Goal: Transaction & Acquisition: Purchase product/service

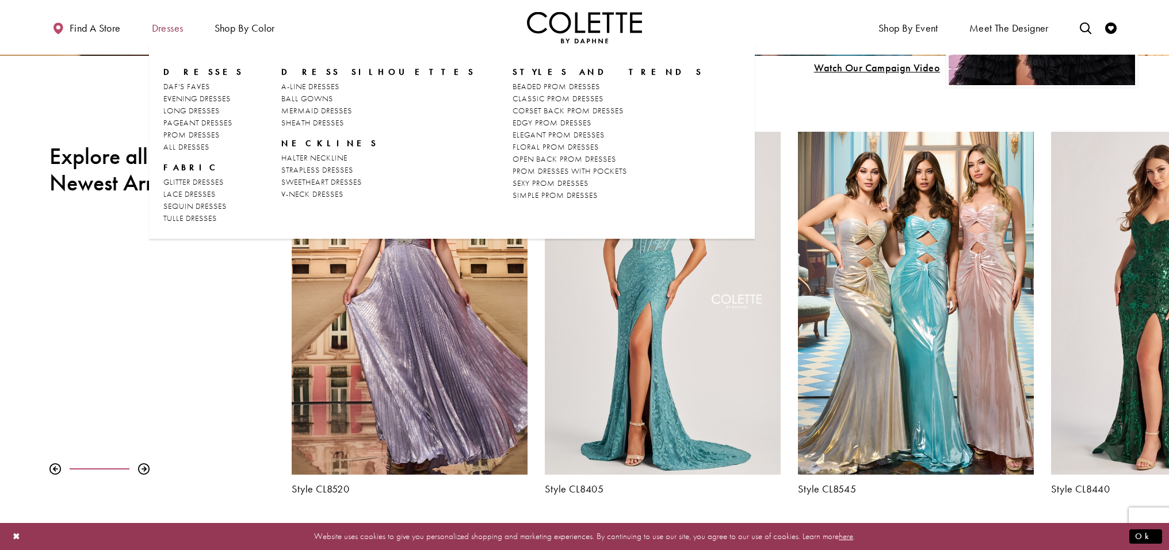
scroll to position [474, 0]
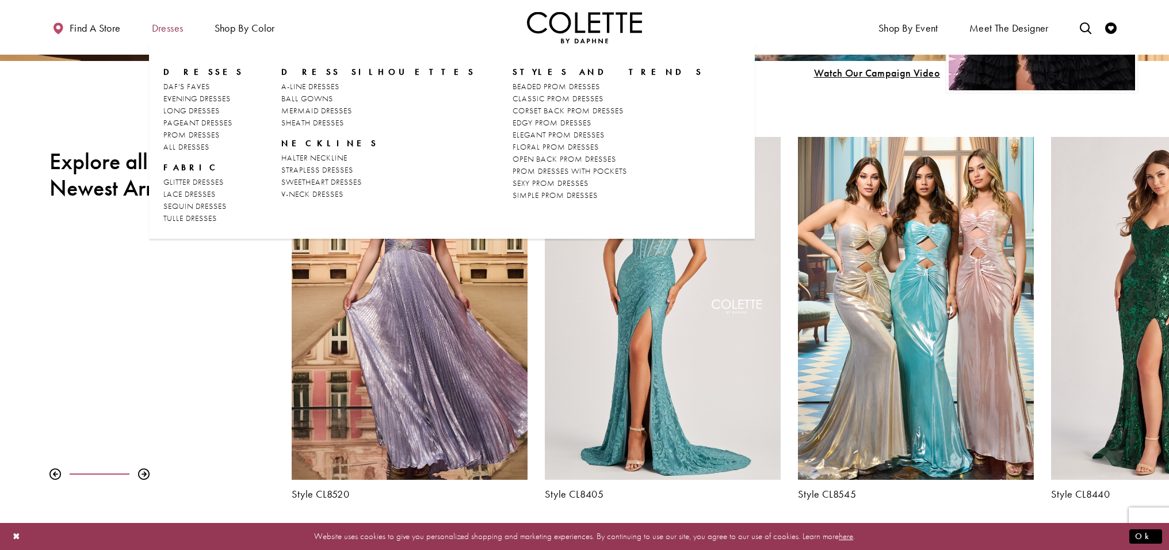
click at [173, 33] on span "Dresses" at bounding box center [168, 28] width 32 height 12
click at [190, 138] on span "PROM DRESSES" at bounding box center [191, 134] width 56 height 10
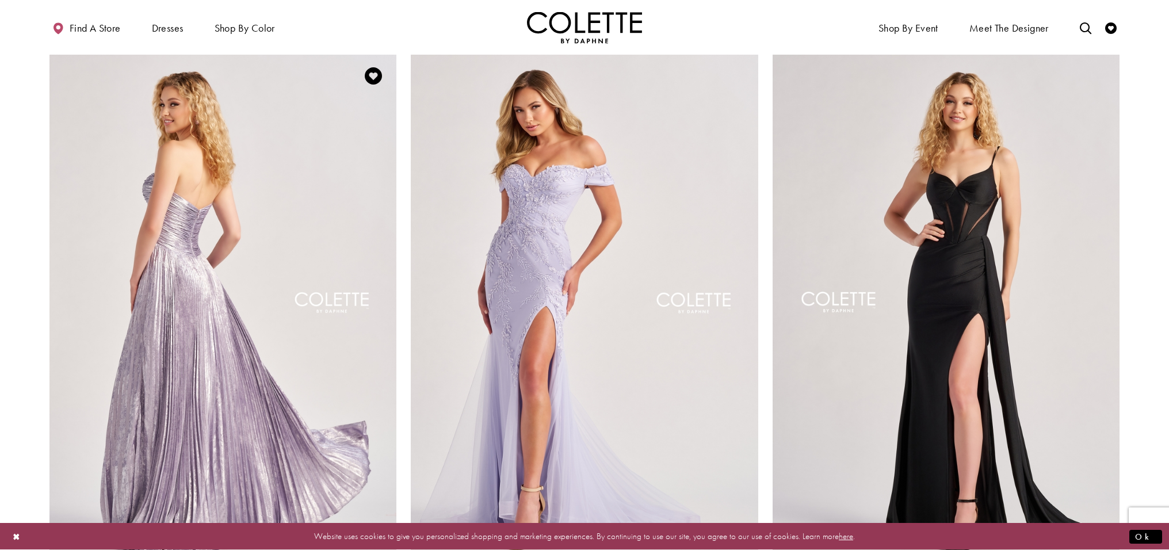
scroll to position [960, 0]
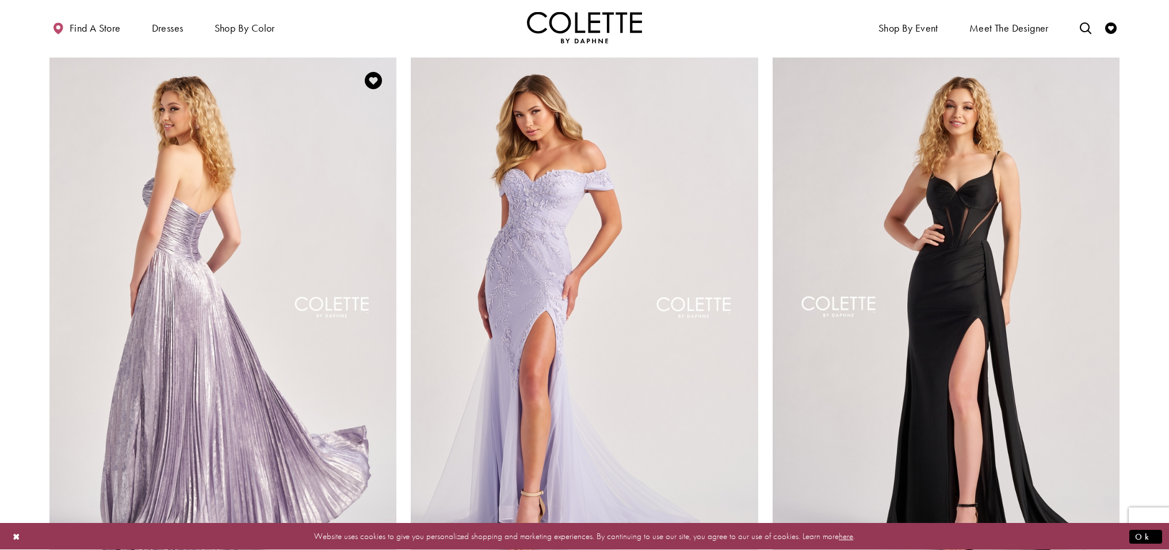
click at [180, 332] on img "Visit Colette by Daphne Style No. CL8520 Page" at bounding box center [222, 310] width 347 height 505
click at [207, 328] on img "Visit Colette by Daphne Style No. CL8520 Page" at bounding box center [222, 310] width 347 height 505
click at [208, 327] on img "Visit Colette by Daphne Style No. CL8520 Page" at bounding box center [222, 310] width 347 height 505
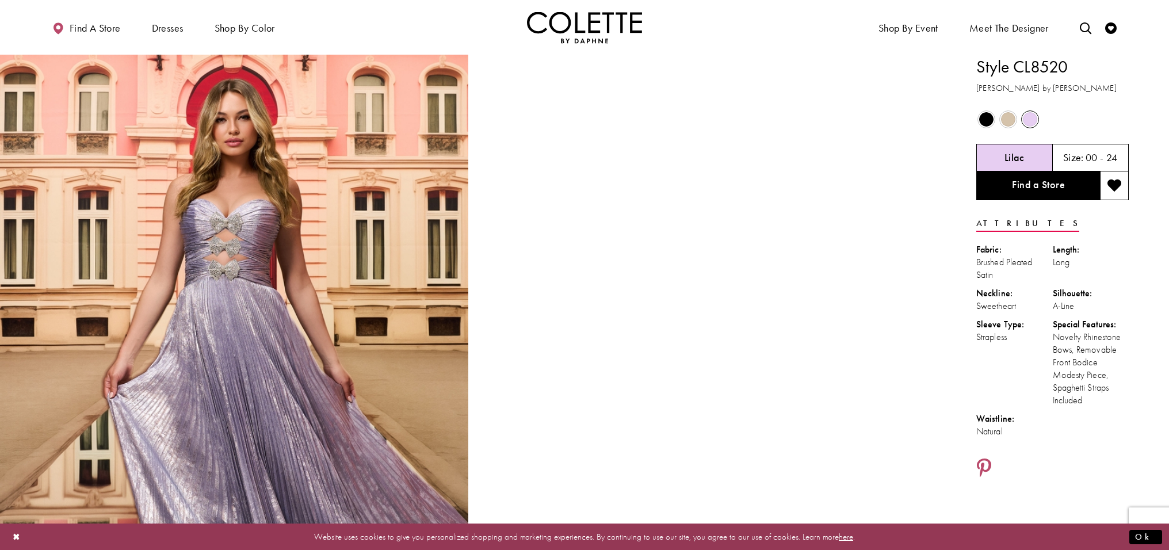
click at [1095, 159] on h5 "00 - 24" at bounding box center [1102, 158] width 32 height 12
